Goal: Navigation & Orientation: Find specific page/section

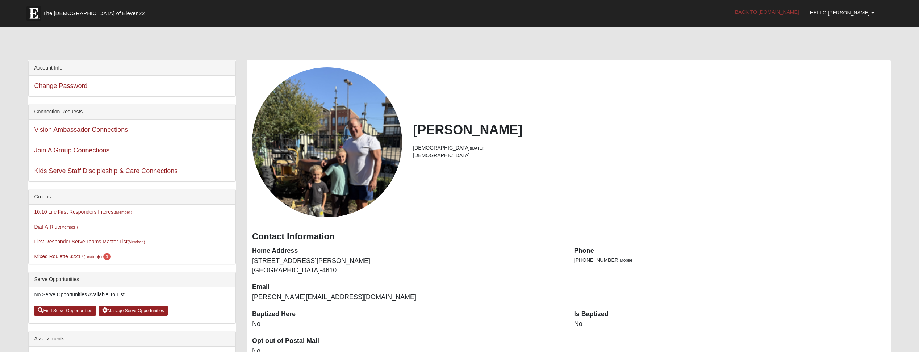
click at [772, 8] on link "Back to [DOMAIN_NAME]" at bounding box center [766, 12] width 75 height 18
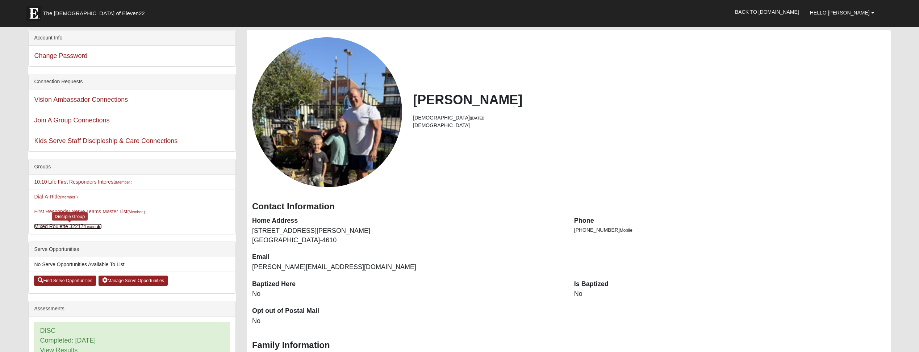
click at [94, 224] on link "Mixed Roulette 32217 (Leader )" at bounding box center [68, 226] width 68 height 6
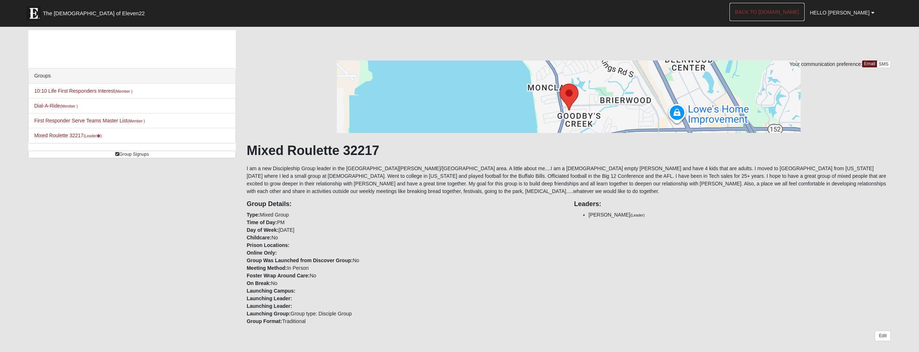
click at [783, 9] on link "Back to [DOMAIN_NAME]" at bounding box center [766, 12] width 75 height 18
